Goal: Navigation & Orientation: Find specific page/section

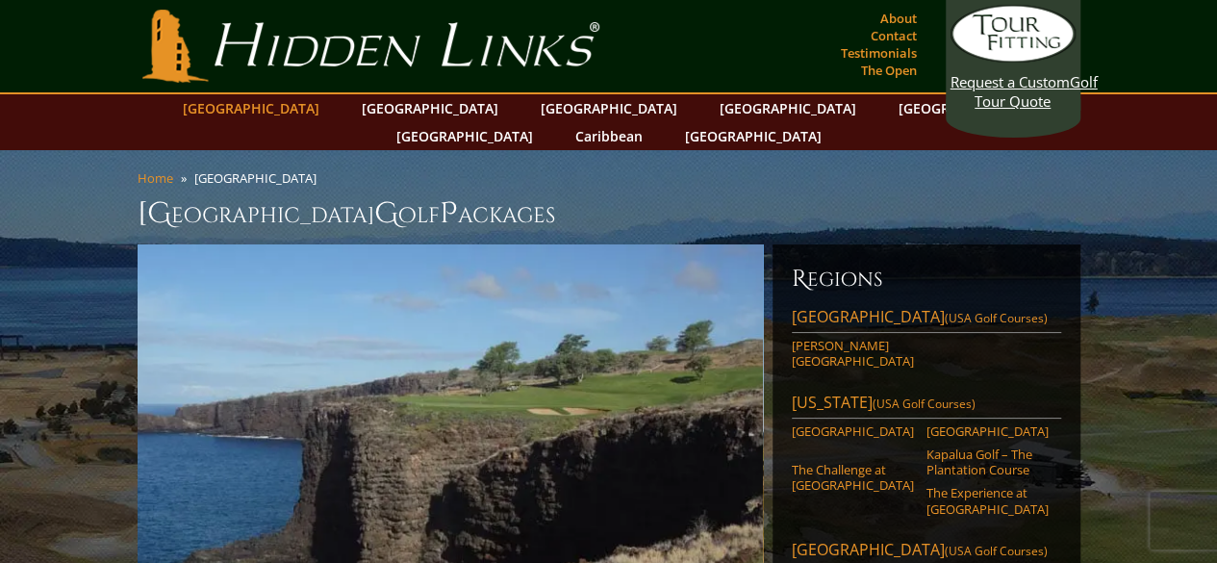
click at [293, 114] on link "[GEOGRAPHIC_DATA]" at bounding box center [251, 108] width 156 height 28
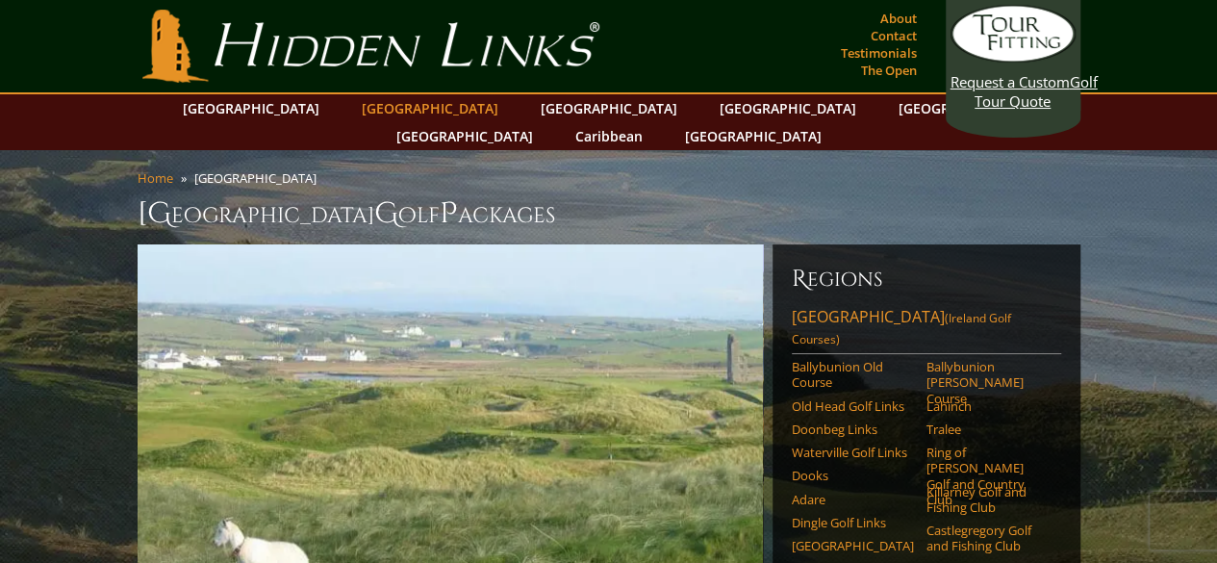
click at [392, 117] on link "[GEOGRAPHIC_DATA]" at bounding box center [430, 108] width 156 height 28
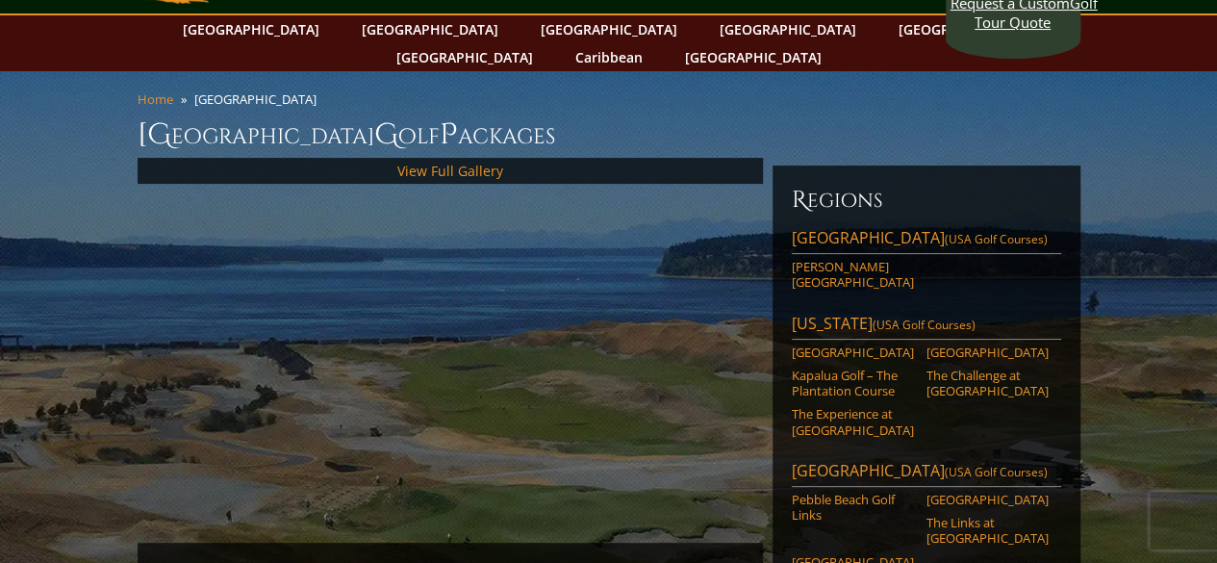
scroll to position [89, 0]
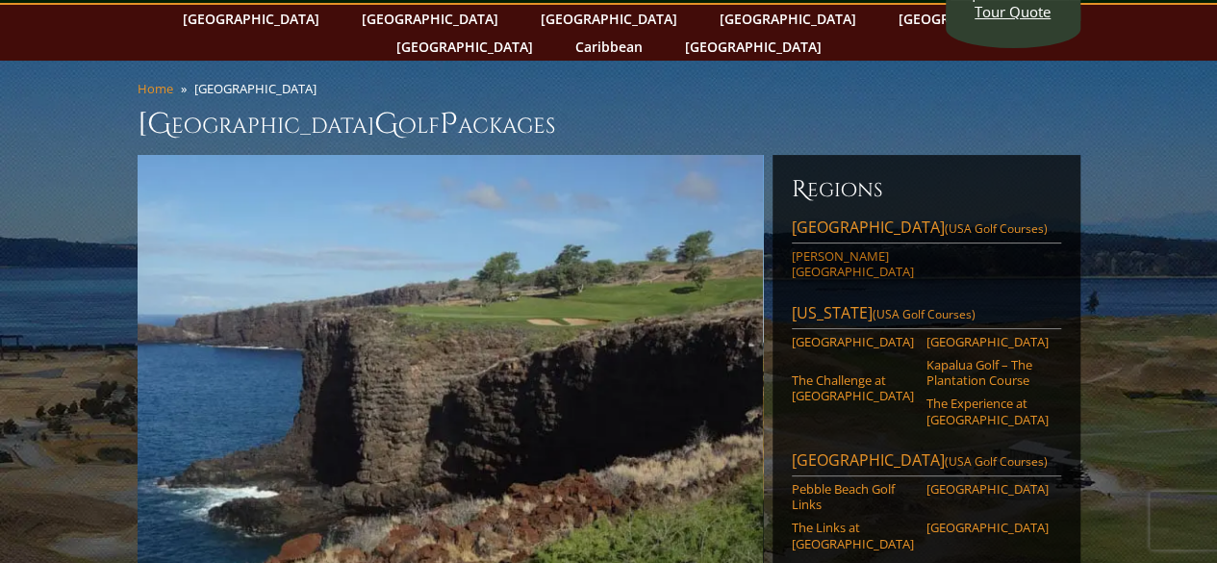
click at [842, 248] on link "Chambers Bay Golf Course" at bounding box center [853, 264] width 122 height 32
